Goal: Unclear: Browse casually

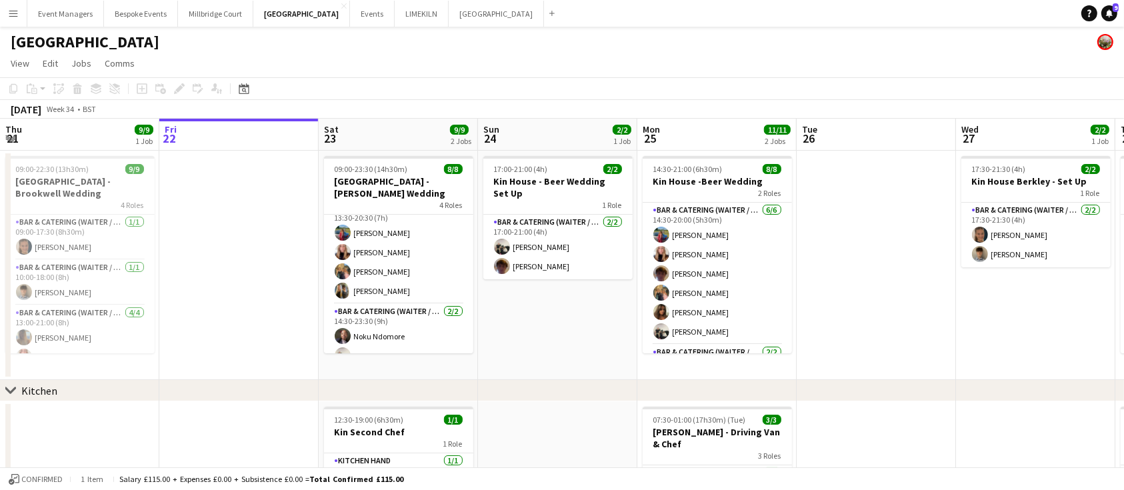
scroll to position [0, 276]
